Goal: Complete application form

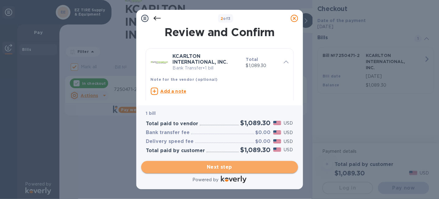
click at [215, 167] on span "Next step" at bounding box center [219, 166] width 147 height 7
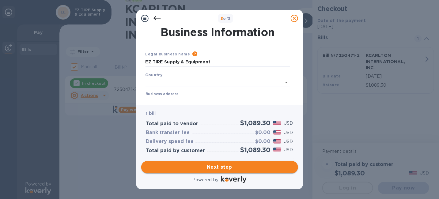
type input "[GEOGRAPHIC_DATA]"
click at [215, 168] on span "Next step" at bounding box center [219, 166] width 147 height 7
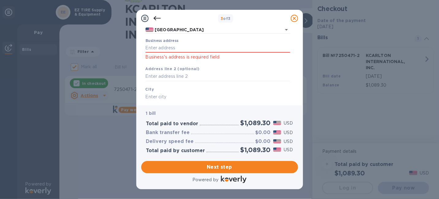
scroll to position [61, 0]
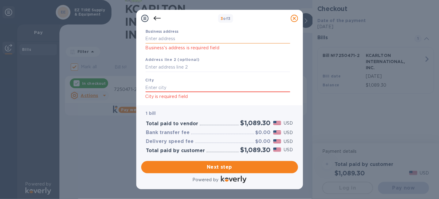
click at [168, 43] on input "Business address" at bounding box center [217, 38] width 144 height 9
type input "[STREET_ADDRESS]"
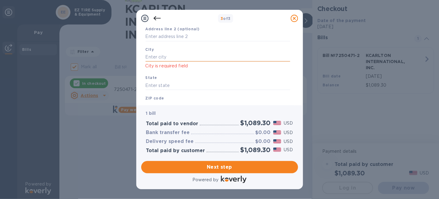
click at [166, 62] on input "text" at bounding box center [217, 56] width 144 height 9
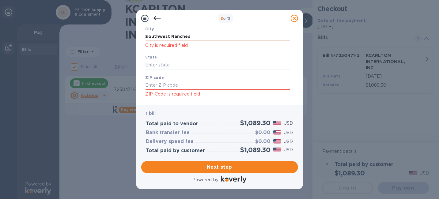
scroll to position [122, 0]
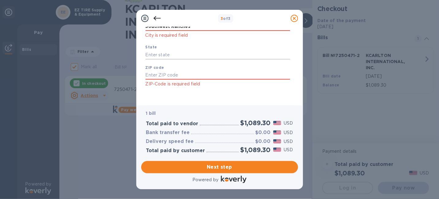
type input "Southwest Ranches"
click at [178, 59] on input "text" at bounding box center [217, 54] width 144 height 9
type input "FL"
click at [174, 80] on input "text" at bounding box center [217, 75] width 144 height 9
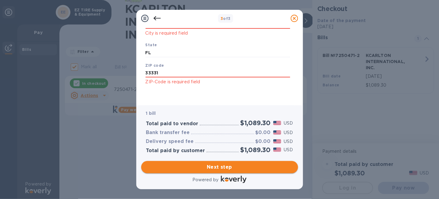
type input "33331"
click at [208, 170] on span "Next step" at bounding box center [219, 166] width 147 height 7
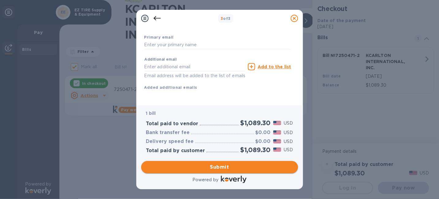
scroll to position [128, 0]
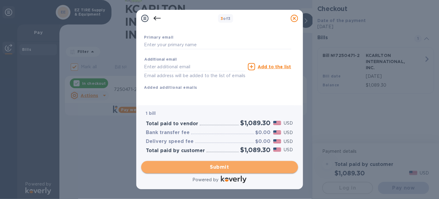
click at [223, 166] on span "Submit" at bounding box center [219, 166] width 147 height 7
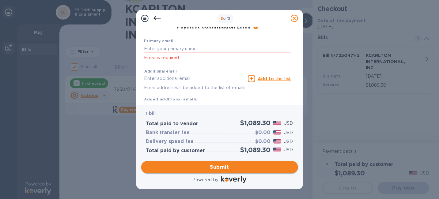
scroll to position [139, 0]
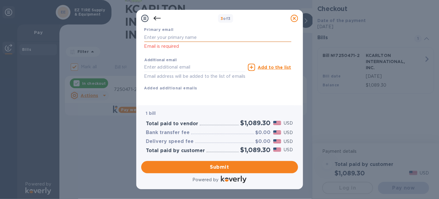
click at [173, 42] on input "text" at bounding box center [217, 37] width 147 height 9
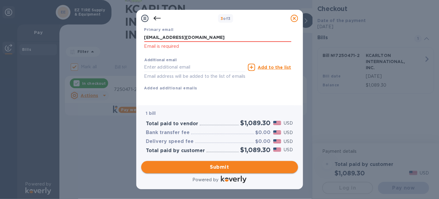
type input "[EMAIL_ADDRESS][DOMAIN_NAME]"
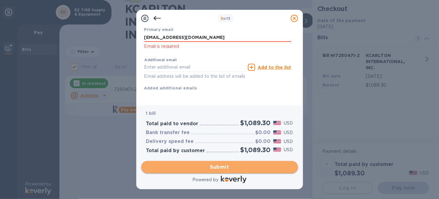
click at [226, 167] on span "Submit" at bounding box center [219, 166] width 147 height 7
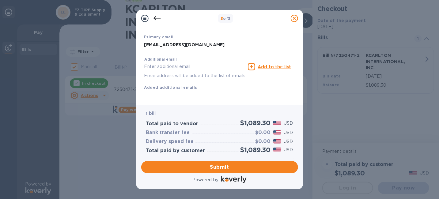
scroll to position [153, 0]
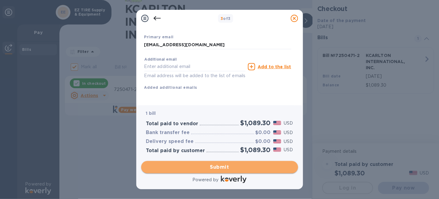
click at [219, 165] on span "Submit" at bounding box center [219, 166] width 147 height 7
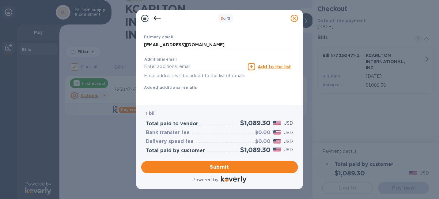
scroll to position [0, 0]
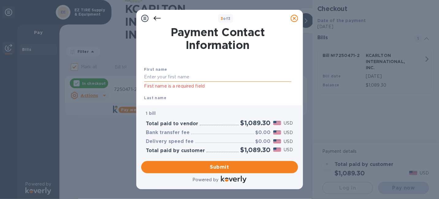
click at [163, 80] on input "text" at bounding box center [217, 77] width 147 height 9
type input "[PERSON_NAME]"
type input "9543252335"
type input "[EMAIL_ADDRESS][DOMAIN_NAME]"
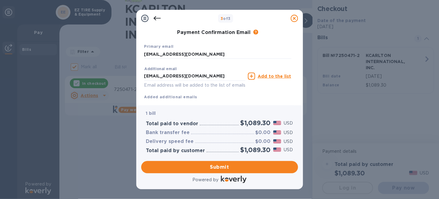
scroll to position [153, 0]
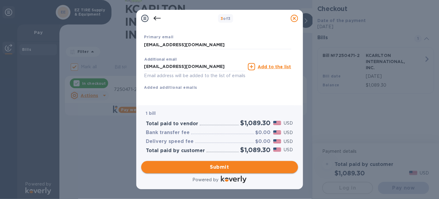
click at [229, 164] on span "Submit" at bounding box center [219, 166] width 147 height 7
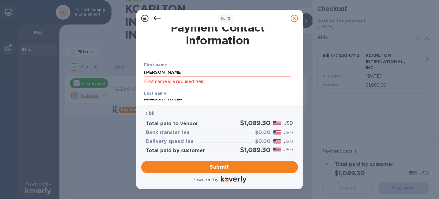
scroll to position [0, 0]
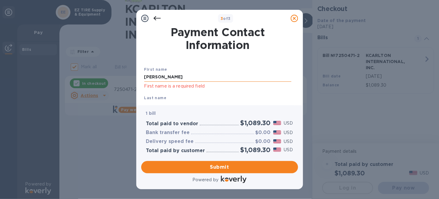
click at [173, 80] on input "[PERSON_NAME]" at bounding box center [217, 77] width 147 height 9
drag, startPoint x: 171, startPoint y: 80, endPoint x: 129, endPoint y: 80, distance: 41.6
click at [129, 80] on div "3 of 3 Payment Contact Information First name [PERSON_NAME] First name is a req…" at bounding box center [219, 99] width 439 height 199
type input "[PERSON_NAME]"
click at [263, 68] on div "First name [PERSON_NAME] First name is a required field" at bounding box center [218, 78] width 152 height 28
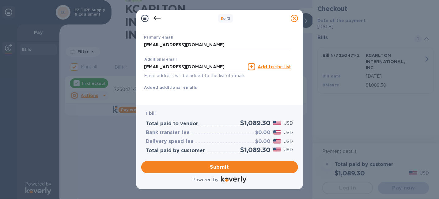
scroll to position [137, 0]
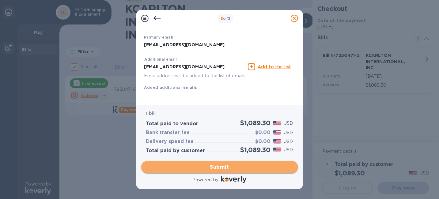
click at [214, 170] on span "Submit" at bounding box center [219, 166] width 147 height 7
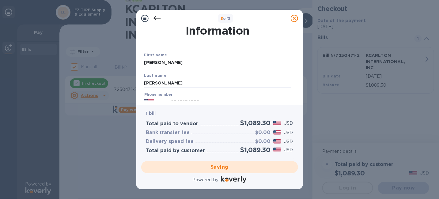
scroll to position [0, 0]
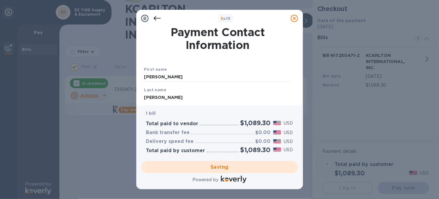
checkbox input "false"
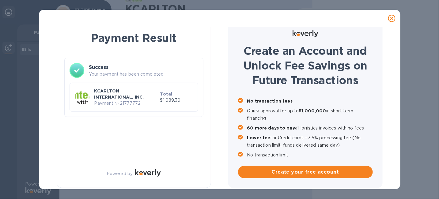
scroll to position [16, 0]
